Goal: Communication & Community: Answer question/provide support

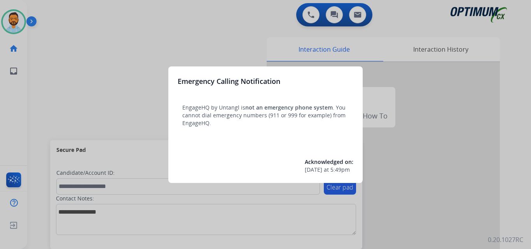
click at [94, 76] on div at bounding box center [265, 124] width 531 height 249
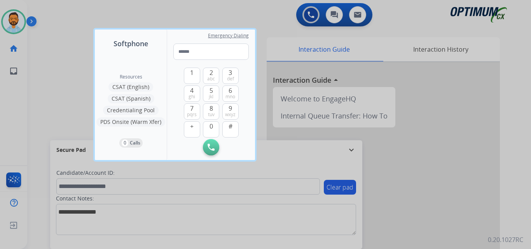
click at [65, 69] on div at bounding box center [265, 124] width 531 height 249
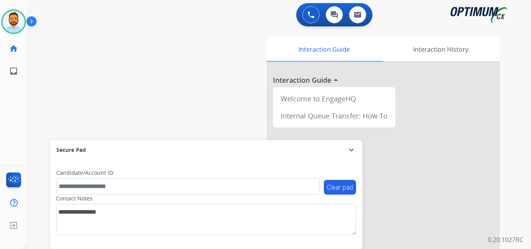
click at [34, 22] on img at bounding box center [32, 23] width 13 height 15
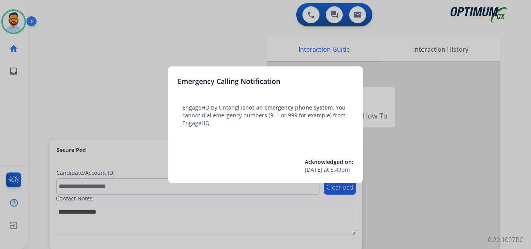
click at [64, 56] on div at bounding box center [265, 124] width 531 height 249
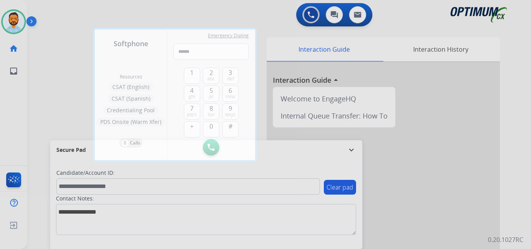
click at [64, 56] on div at bounding box center [265, 124] width 531 height 249
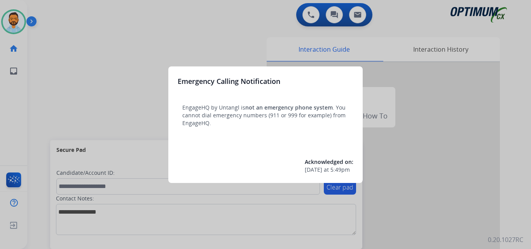
click at [74, 65] on div at bounding box center [265, 124] width 531 height 249
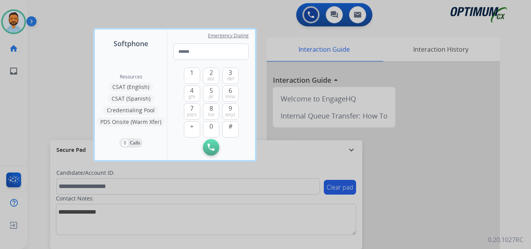
click at [74, 65] on div at bounding box center [265, 124] width 531 height 249
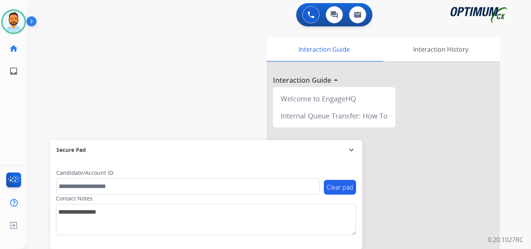
click at [35, 18] on img at bounding box center [32, 23] width 13 height 15
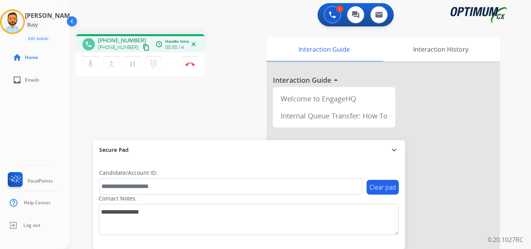
click at [143, 48] on mat-icon "content_copy" at bounding box center [146, 47] width 7 height 7
click at [191, 67] on button "Disconnect" at bounding box center [190, 64] width 16 height 16
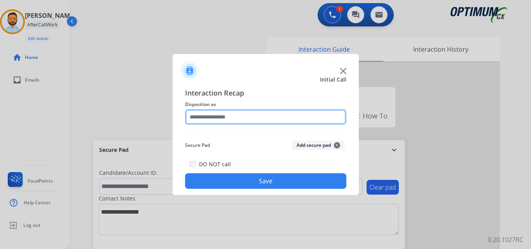
click at [217, 119] on input "text" at bounding box center [265, 117] width 161 height 16
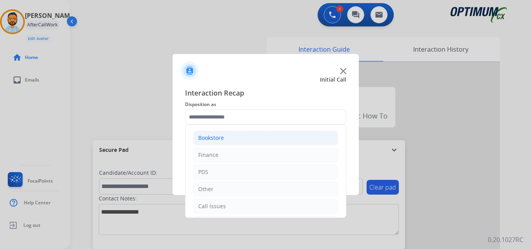
click at [233, 139] on li "Bookstore" at bounding box center [265, 138] width 145 height 15
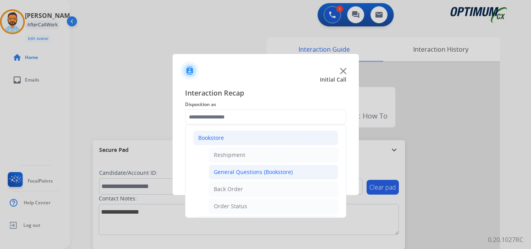
click at [266, 179] on li "General Questions (Bookstore)" at bounding box center [274, 172] width 130 height 15
type input "**********"
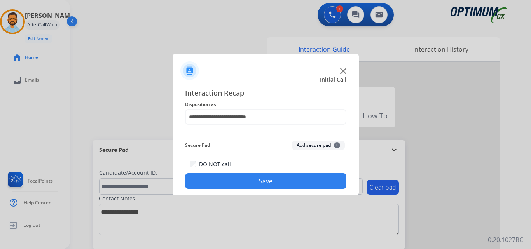
click at [269, 177] on button "Save" at bounding box center [265, 182] width 161 height 16
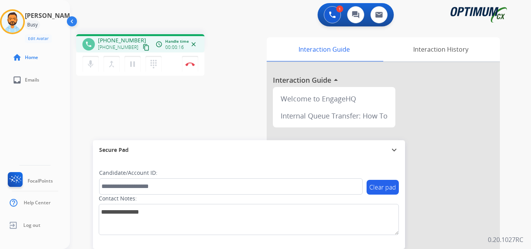
click at [143, 47] on mat-icon "content_copy" at bounding box center [146, 47] width 7 height 7
click at [191, 64] on img at bounding box center [190, 64] width 9 height 4
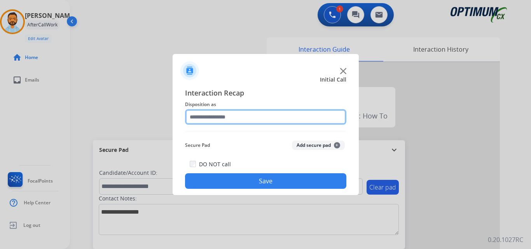
click at [252, 117] on input "text" at bounding box center [265, 117] width 161 height 16
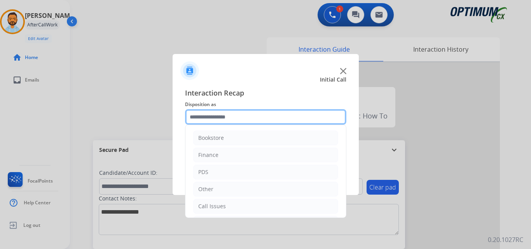
scroll to position [53, 0]
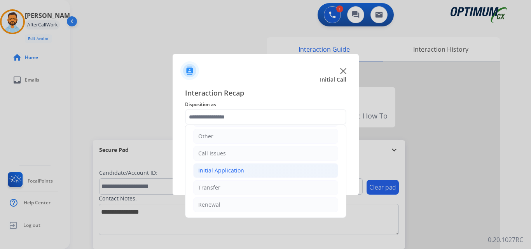
click at [242, 172] on li "Initial Application" at bounding box center [265, 170] width 145 height 15
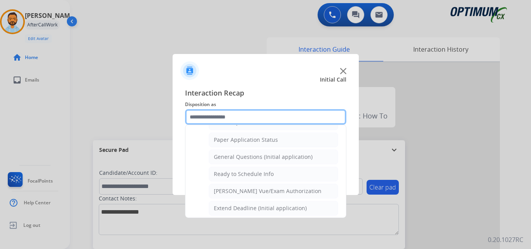
scroll to position [432, 0]
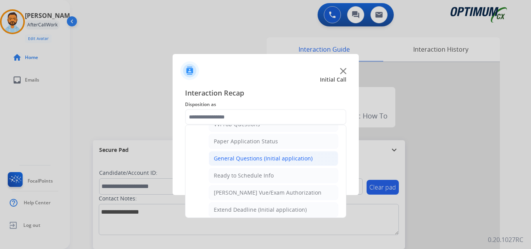
click at [255, 160] on div "General Questions (Initial application)" at bounding box center [263, 159] width 99 height 8
type input "**********"
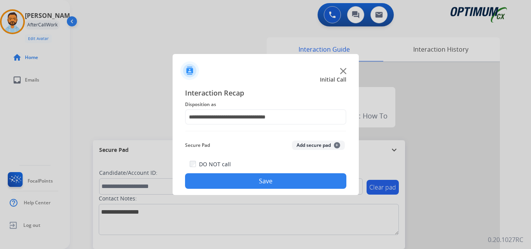
click at [251, 183] on button "Save" at bounding box center [265, 182] width 161 height 16
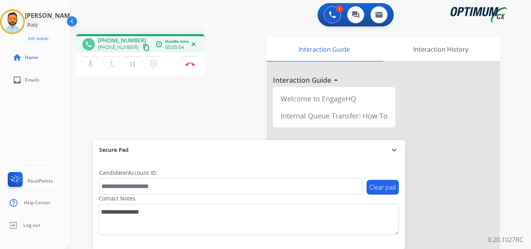
click at [143, 49] on mat-icon "content_copy" at bounding box center [146, 47] width 7 height 7
click at [191, 65] on img at bounding box center [190, 64] width 9 height 4
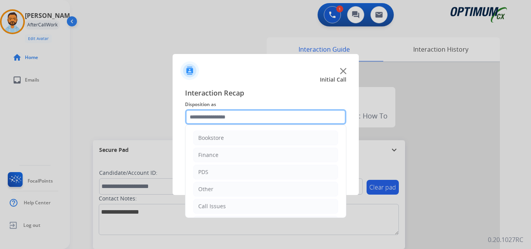
click at [215, 122] on input "text" at bounding box center [265, 117] width 161 height 16
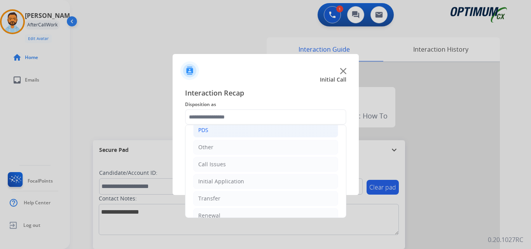
click at [221, 136] on li "PDS" at bounding box center [265, 130] width 145 height 15
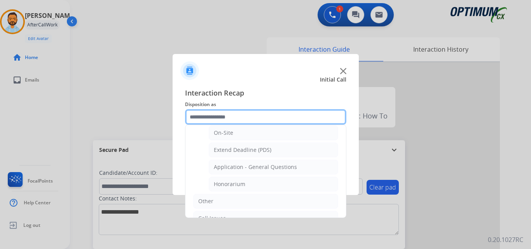
scroll to position [209, 0]
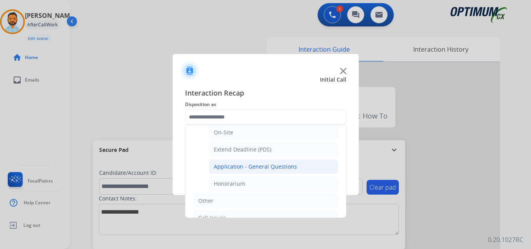
click at [299, 168] on li "Application - General Questions" at bounding box center [274, 167] width 130 height 15
type input "**********"
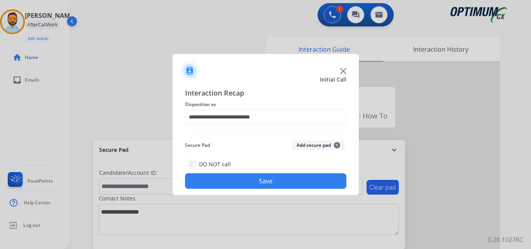
click at [288, 181] on button "Save" at bounding box center [265, 182] width 161 height 16
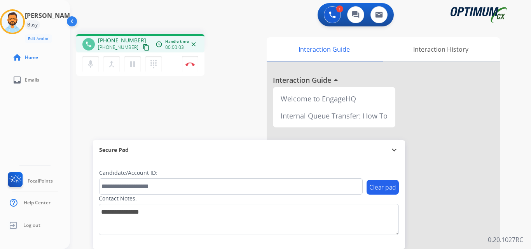
click at [143, 48] on mat-icon "content_copy" at bounding box center [146, 47] width 7 height 7
click at [143, 51] on mat-icon "content_copy" at bounding box center [146, 47] width 7 height 7
click at [189, 64] on img at bounding box center [190, 64] width 9 height 4
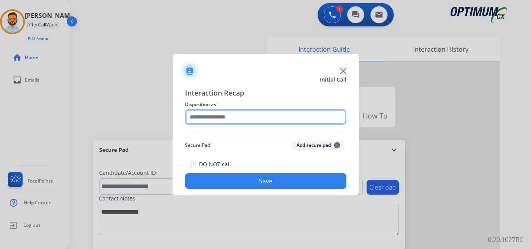
click at [272, 121] on input "text" at bounding box center [265, 117] width 161 height 16
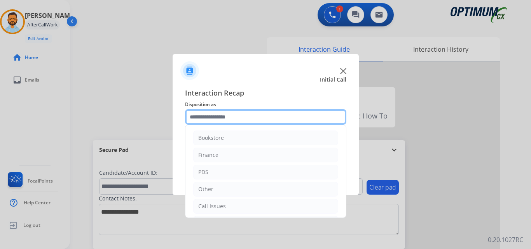
scroll to position [53, 0]
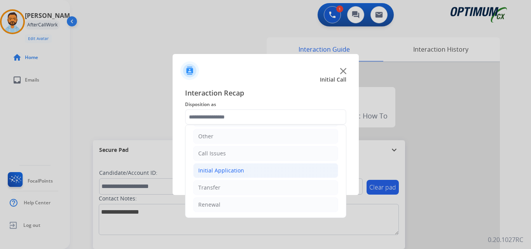
click at [265, 171] on li "Initial Application" at bounding box center [265, 170] width 145 height 15
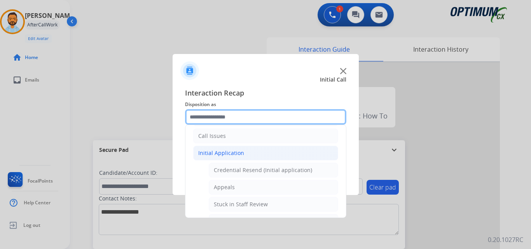
scroll to position [72, 0]
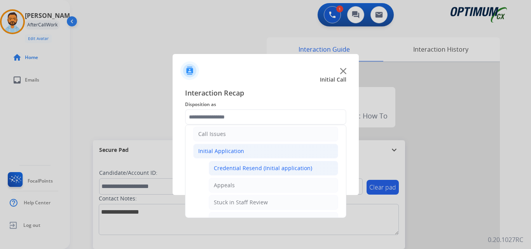
click at [287, 170] on div "Credential Resend (Initial application)" at bounding box center [263, 169] width 98 height 8
type input "**********"
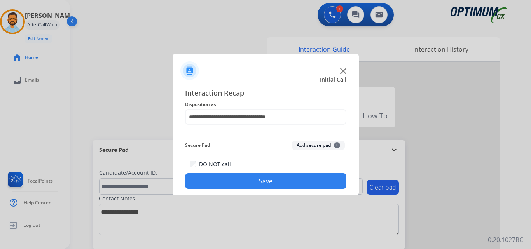
click at [268, 180] on button "Save" at bounding box center [265, 182] width 161 height 16
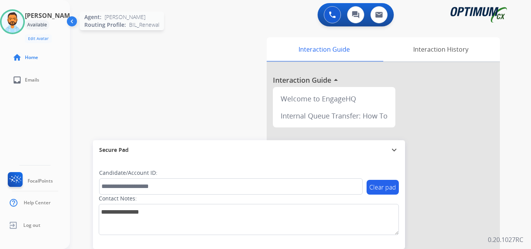
click at [21, 21] on img at bounding box center [13, 22] width 22 height 22
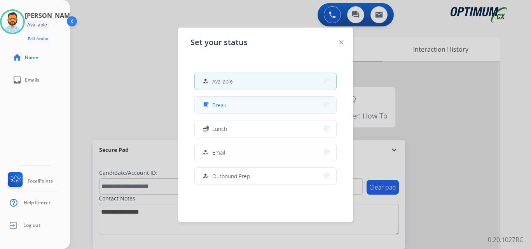
click at [224, 96] on div "free_breakfast Break" at bounding box center [266, 105] width 142 height 18
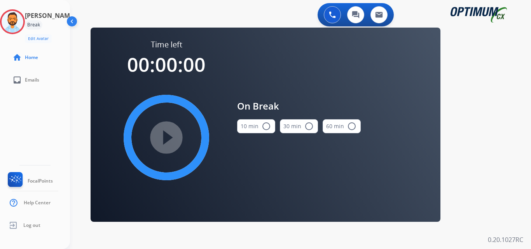
click at [239, 129] on button "10 min radio_button_unchecked" at bounding box center [256, 126] width 38 height 14
click at [164, 142] on mat-icon "play_circle_filled" at bounding box center [166, 137] width 9 height 9
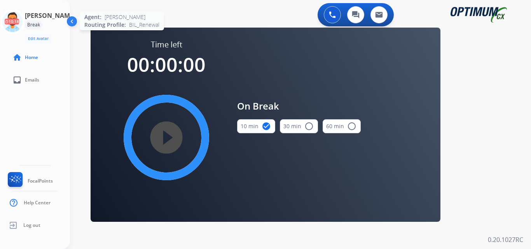
click at [15, 24] on icon at bounding box center [12, 21] width 25 height 25
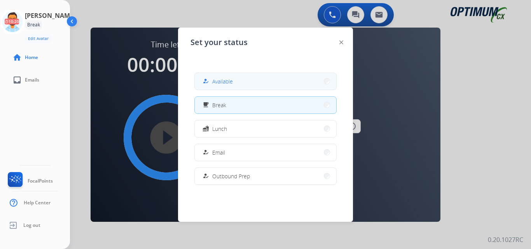
click at [218, 84] on span "Available" at bounding box center [222, 81] width 21 height 8
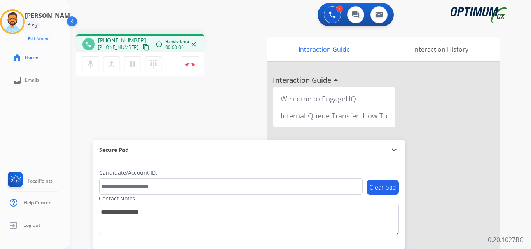
click at [143, 48] on mat-icon "content_copy" at bounding box center [146, 47] width 7 height 7
click at [92, 64] on mat-icon "mic" at bounding box center [90, 64] width 9 height 9
click at [90, 64] on mat-icon "mic_off" at bounding box center [90, 64] width 9 height 9
click at [189, 65] on img at bounding box center [190, 64] width 9 height 4
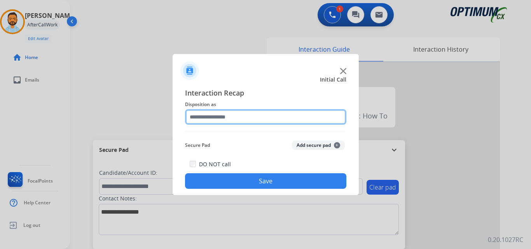
click at [253, 118] on input "text" at bounding box center [265, 117] width 161 height 16
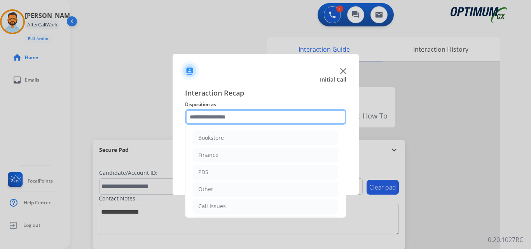
scroll to position [53, 0]
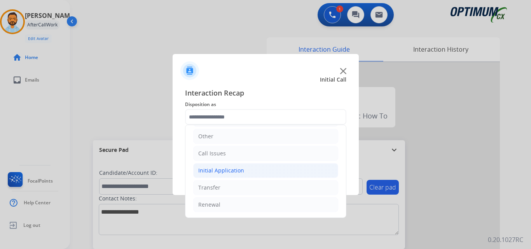
click at [240, 172] on div "Initial Application" at bounding box center [221, 171] width 46 height 8
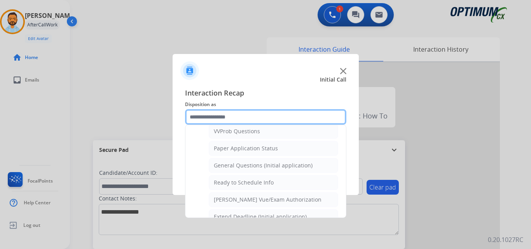
scroll to position [425, 0]
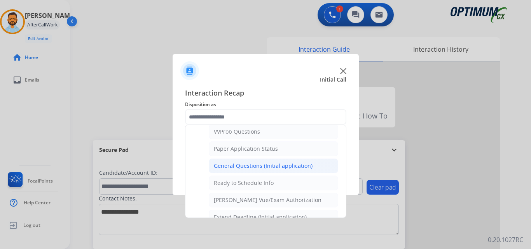
click at [258, 167] on div "General Questions (Initial application)" at bounding box center [263, 166] width 99 height 8
type input "**********"
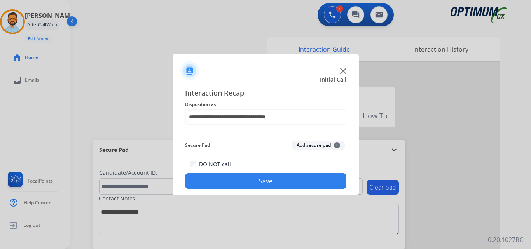
click at [255, 179] on button "Save" at bounding box center [265, 182] width 161 height 16
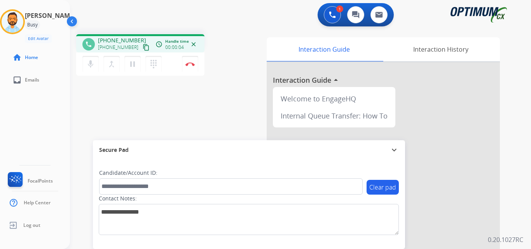
click at [142, 43] on button "content_copy" at bounding box center [146, 47] width 9 height 9
click at [189, 65] on img at bounding box center [190, 64] width 9 height 4
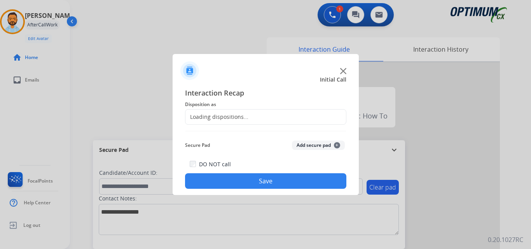
click at [266, 121] on div "Loading dispositions..." at bounding box center [265, 117] width 161 height 16
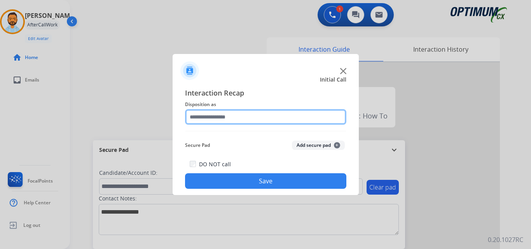
click at [258, 116] on input "text" at bounding box center [265, 117] width 161 height 16
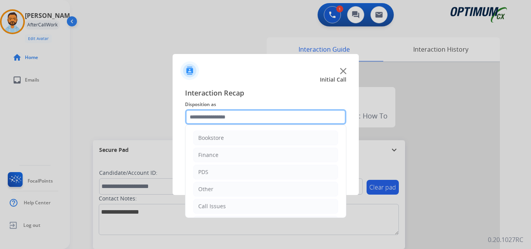
scroll to position [53, 0]
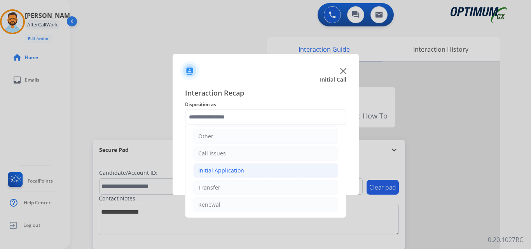
click at [239, 177] on li "Initial Application" at bounding box center [265, 170] width 145 height 15
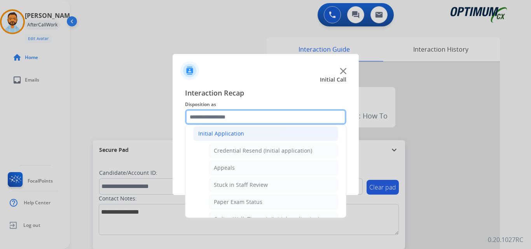
scroll to position [94, 0]
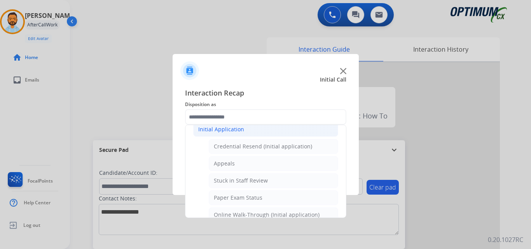
click at [233, 127] on div "Initial Application" at bounding box center [221, 130] width 46 height 8
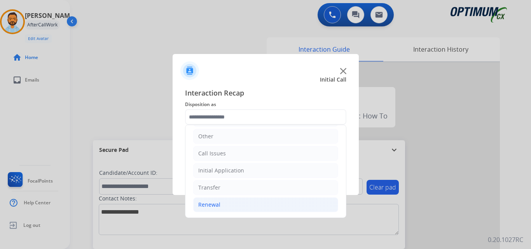
click at [234, 203] on li "Renewal" at bounding box center [265, 205] width 145 height 15
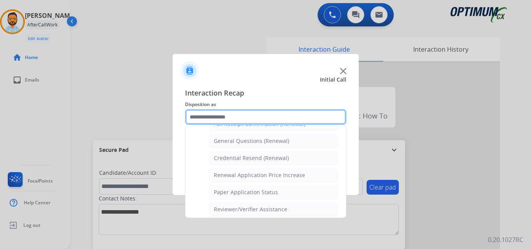
scroll to position [221, 0]
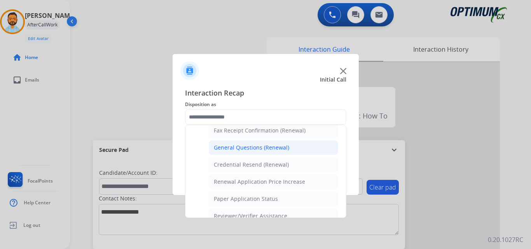
click at [256, 148] on div "General Questions (Renewal)" at bounding box center [251, 148] width 75 height 8
type input "**********"
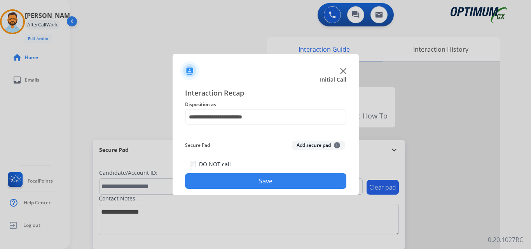
click at [252, 184] on button "Save" at bounding box center [265, 182] width 161 height 16
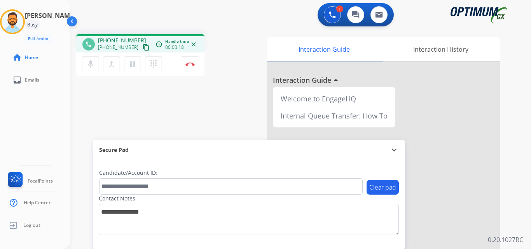
click at [143, 48] on mat-icon "content_copy" at bounding box center [146, 47] width 7 height 7
click at [191, 65] on img at bounding box center [190, 64] width 9 height 4
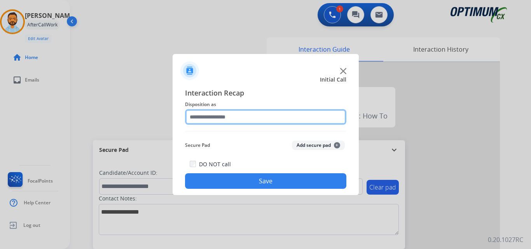
click at [276, 119] on input "text" at bounding box center [265, 117] width 161 height 16
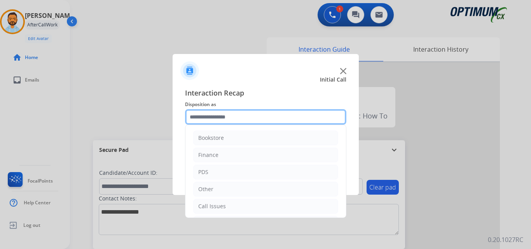
scroll to position [53, 0]
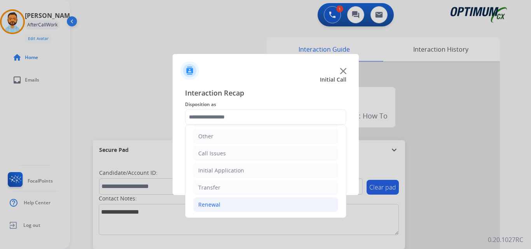
click at [239, 209] on li "Renewal" at bounding box center [265, 205] width 145 height 15
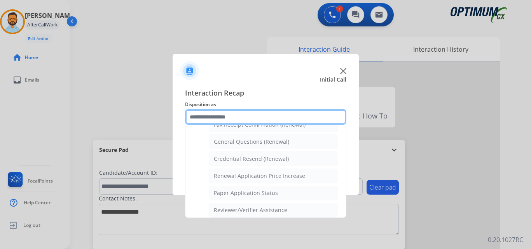
scroll to position [219, 0]
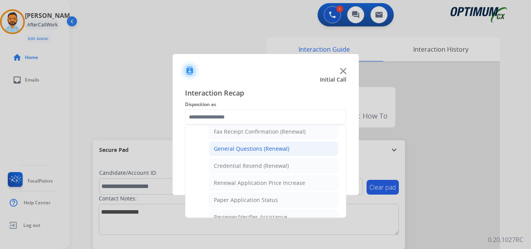
click at [263, 153] on div "General Questions (Renewal)" at bounding box center [251, 149] width 75 height 8
type input "**********"
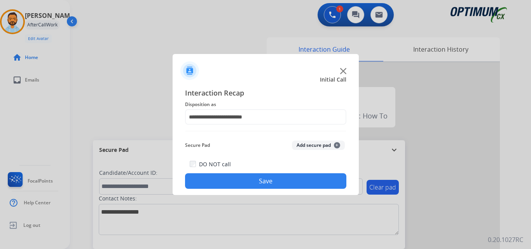
click at [261, 182] on button "Save" at bounding box center [265, 182] width 161 height 16
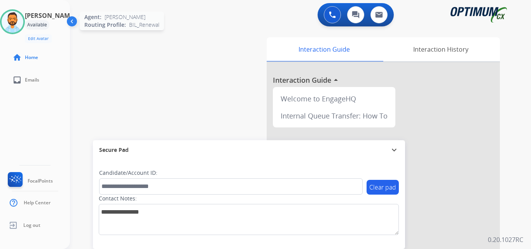
click at [18, 22] on img at bounding box center [13, 22] width 22 height 22
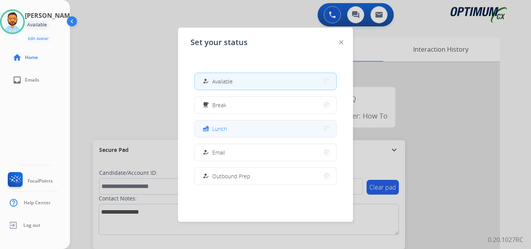
click at [217, 128] on span "Lunch" at bounding box center [219, 129] width 15 height 8
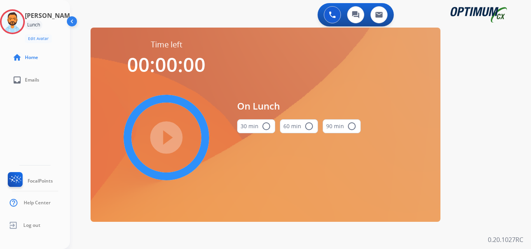
click at [258, 128] on button "30 min radio_button_unchecked" at bounding box center [256, 126] width 38 height 14
click at [168, 138] on mat-icon "play_circle_filled" at bounding box center [166, 137] width 9 height 9
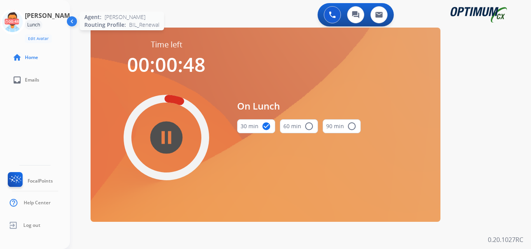
click at [23, 25] on icon at bounding box center [12, 21] width 25 height 25
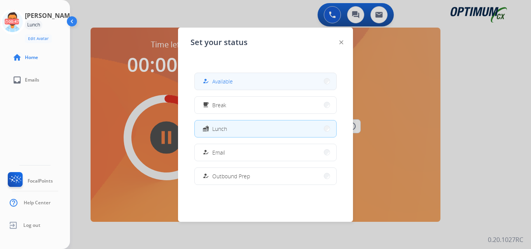
click at [228, 83] on span "Available" at bounding box center [222, 81] width 21 height 8
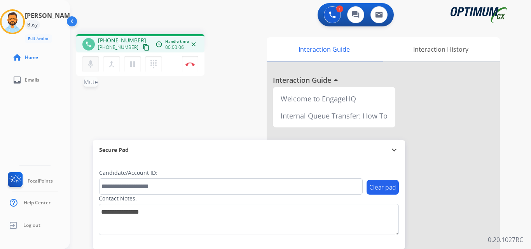
click at [89, 63] on mat-icon "mic" at bounding box center [90, 64] width 9 height 9
click at [89, 63] on mat-icon "mic_off" at bounding box center [90, 64] width 9 height 9
click at [143, 47] on mat-icon "content_copy" at bounding box center [146, 47] width 7 height 7
click at [191, 65] on img at bounding box center [190, 64] width 9 height 4
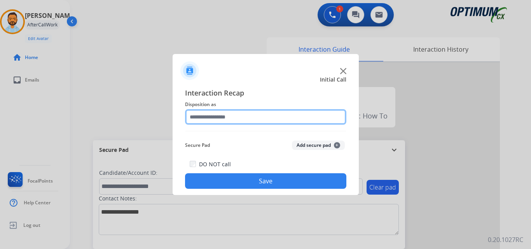
click at [235, 120] on input "text" at bounding box center [265, 117] width 161 height 16
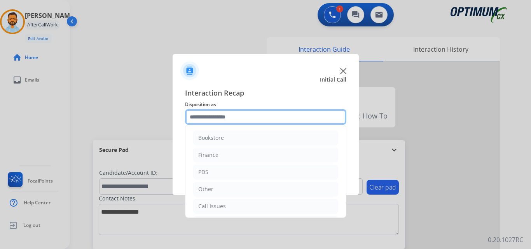
scroll to position [53, 0]
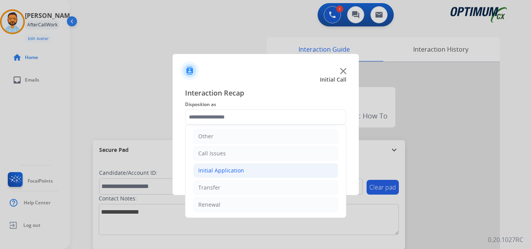
click at [232, 175] on li "Initial Application" at bounding box center [265, 170] width 145 height 15
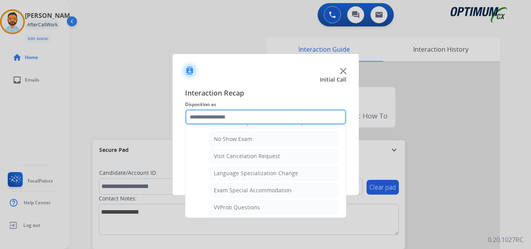
scroll to position [349, 0]
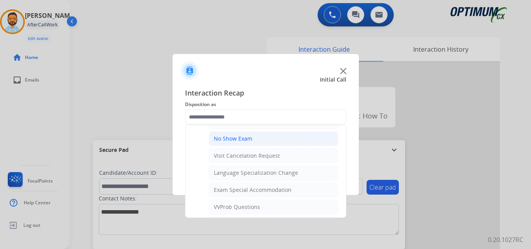
click at [253, 140] on li "No Show Exam" at bounding box center [274, 138] width 130 height 15
type input "**********"
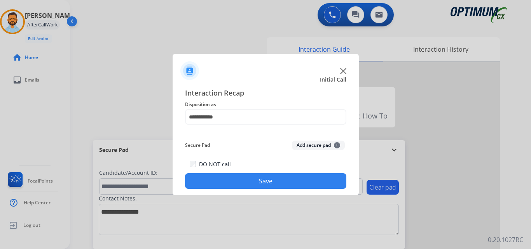
click at [255, 182] on button "Save" at bounding box center [265, 182] width 161 height 16
